Goal: Task Accomplishment & Management: Complete application form

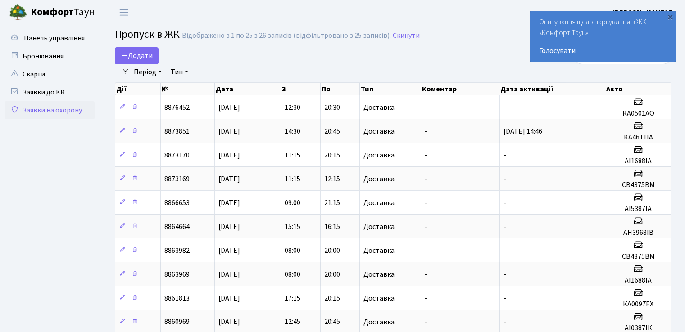
select select "25"
click at [142, 55] on span "Додати" at bounding box center [137, 56] width 32 height 10
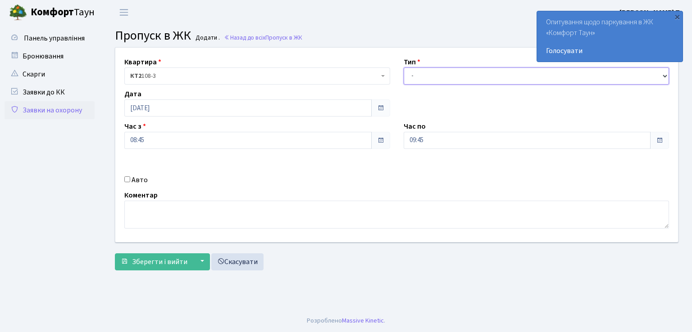
click at [456, 74] on select "- Доставка Таксі Гості Сервіс" at bounding box center [536, 76] width 266 height 17
select select "1"
click at [403, 68] on select "- Доставка Таксі Гості Сервіс" at bounding box center [536, 76] width 266 height 17
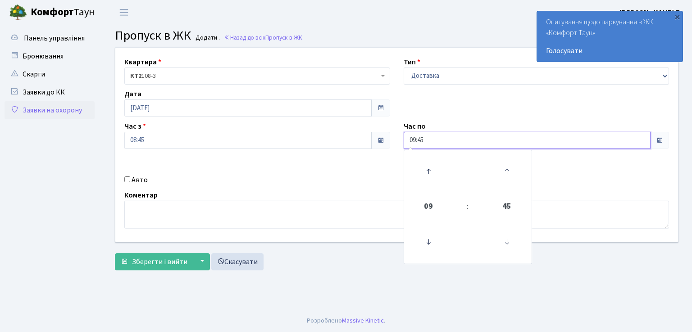
click at [417, 140] on input "09:45" at bounding box center [526, 140] width 247 height 17
type input "20:45"
click at [137, 180] on label "Авто" at bounding box center [139, 180] width 16 height 11
click at [130, 180] on input "Авто" at bounding box center [127, 180] width 6 height 6
checkbox input "true"
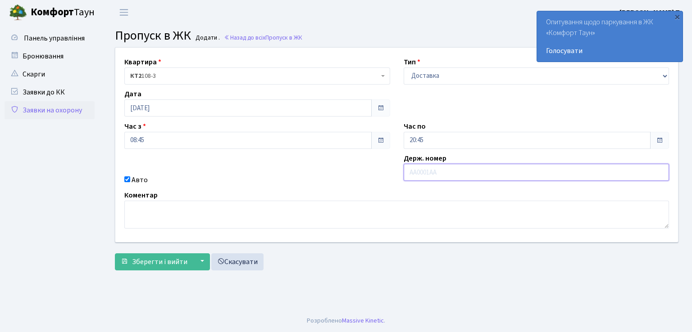
click at [468, 168] on input "text" at bounding box center [536, 172] width 266 height 17
type input "АІ1688ІА"
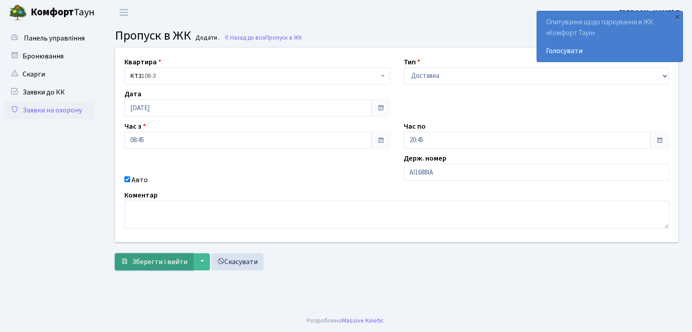
click at [158, 259] on span "Зберегти і вийти" at bounding box center [159, 262] width 55 height 10
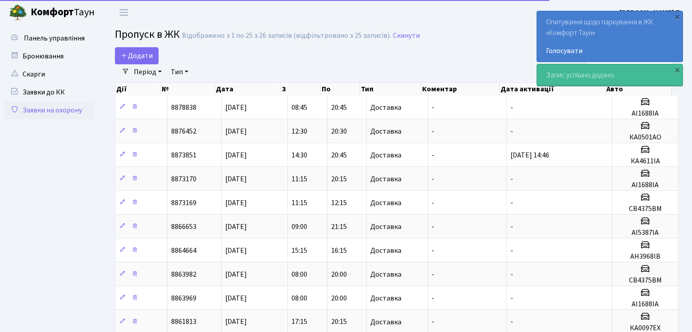
select select "25"
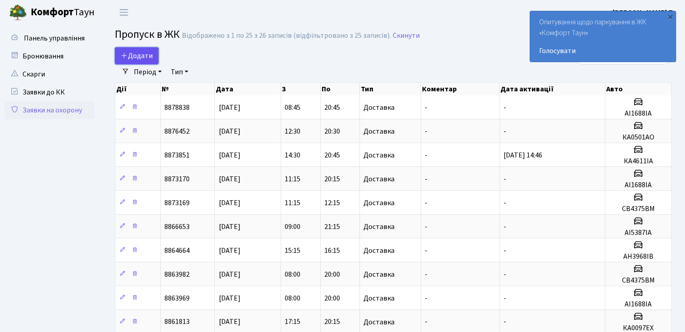
click at [135, 56] on span "Додати" at bounding box center [137, 56] width 32 height 10
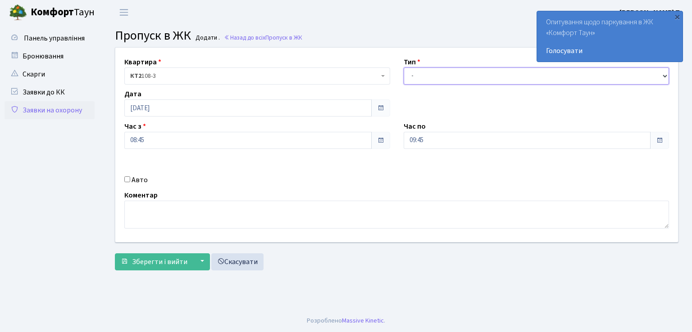
click at [521, 77] on select "- Доставка Таксі Гості Сервіс" at bounding box center [536, 76] width 266 height 17
select select "1"
click at [403, 68] on select "- Доставка Таксі Гості Сервіс" at bounding box center [536, 76] width 266 height 17
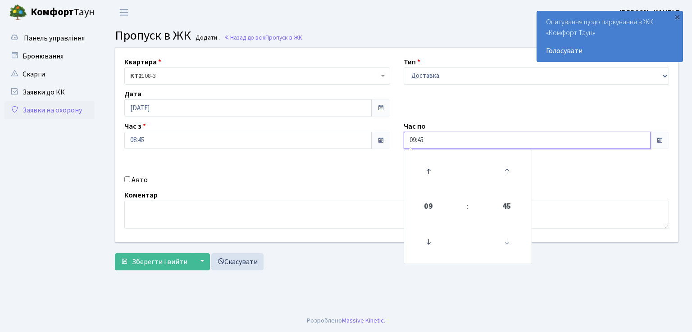
click at [413, 139] on input "09:45" at bounding box center [526, 140] width 247 height 17
type input "19:45"
click at [127, 178] on input "Авто" at bounding box center [127, 180] width 6 height 6
checkbox input "true"
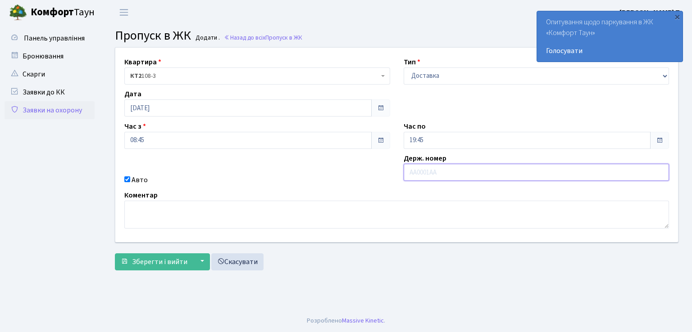
click at [439, 175] on input "text" at bounding box center [536, 172] width 266 height 17
type input "СВ4375ВМ"
click at [168, 261] on span "Зберегти і вийти" at bounding box center [159, 262] width 55 height 10
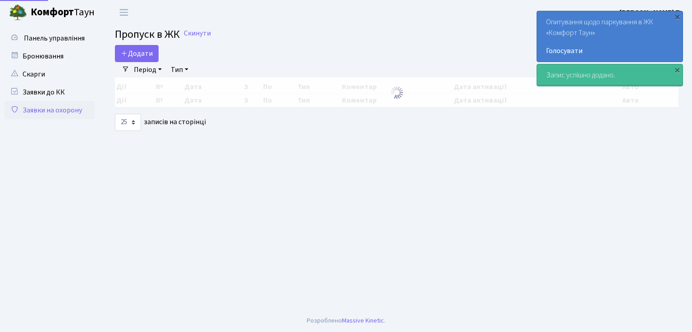
select select "25"
